Goal: Task Accomplishment & Management: Manage account settings

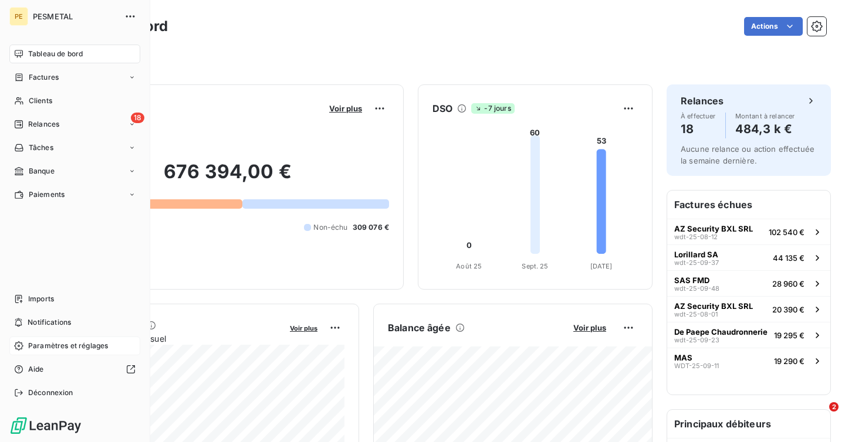
click at [64, 346] on span "Paramètres et réglages" at bounding box center [68, 346] width 80 height 11
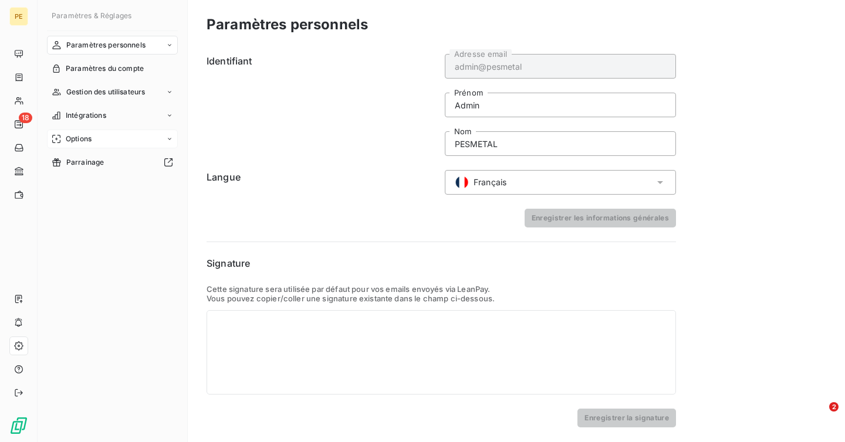
click at [83, 143] on span "Options" at bounding box center [79, 139] width 26 height 11
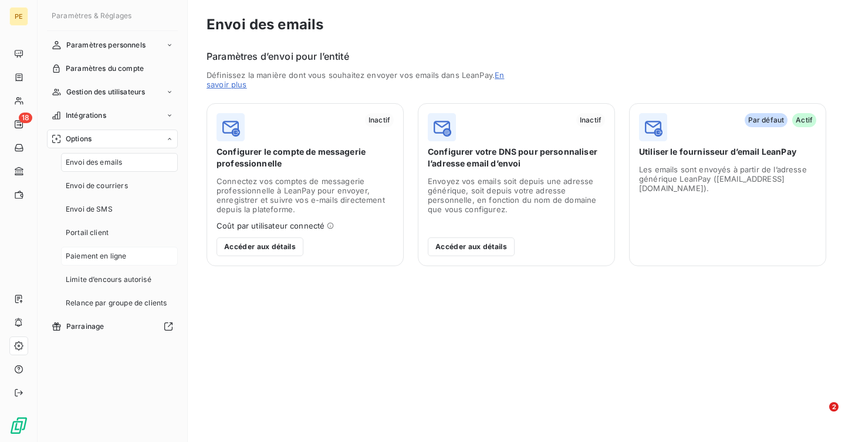
click at [100, 258] on span "Paiement en ligne" at bounding box center [96, 256] width 61 height 11
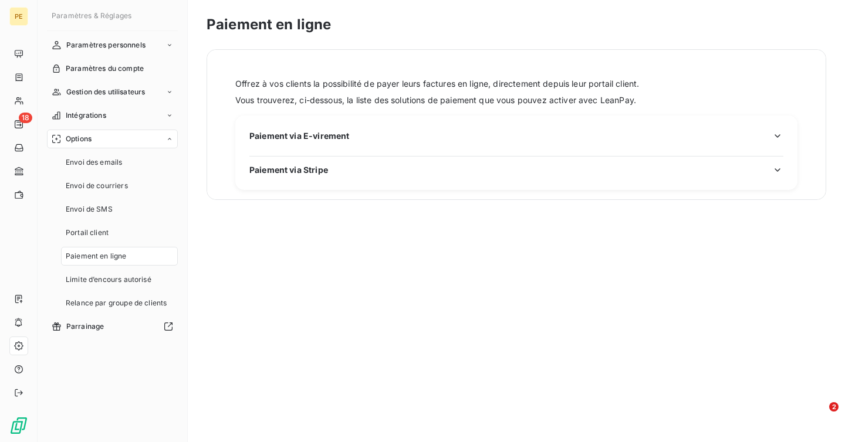
click at [326, 146] on h3 "Paiement via E-virement" at bounding box center [516, 139] width 534 height 19
click at [326, 138] on span "Paiement via E-virement" at bounding box center [299, 136] width 100 height 12
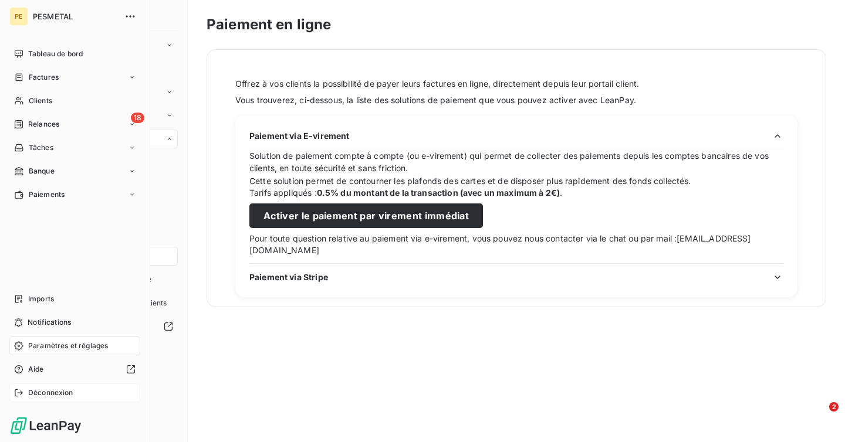
click at [38, 398] on span "Déconnexion" at bounding box center [50, 393] width 45 height 11
